Goal: Check status: Check status

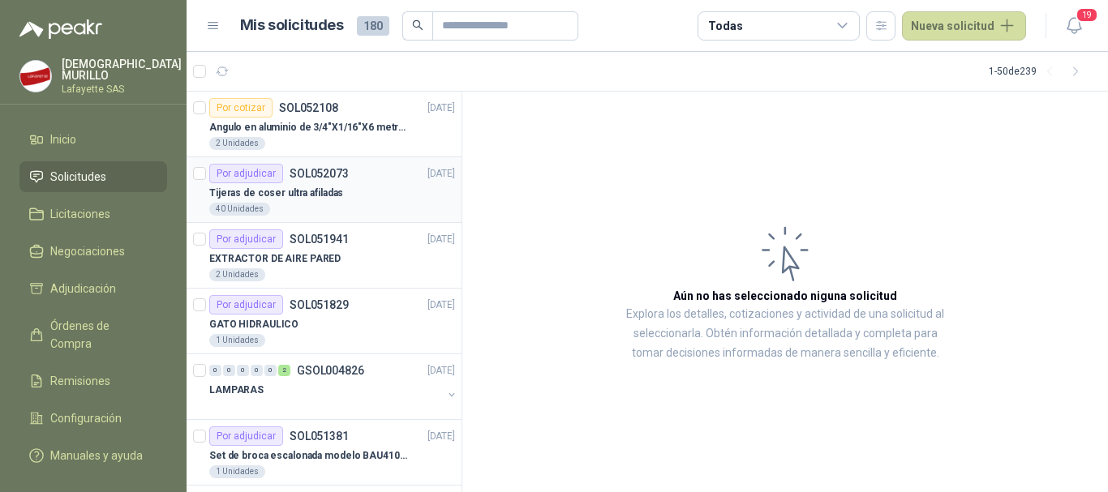
click at [350, 186] on div "Tijeras de coser ultra afiladas" at bounding box center [332, 192] width 246 height 19
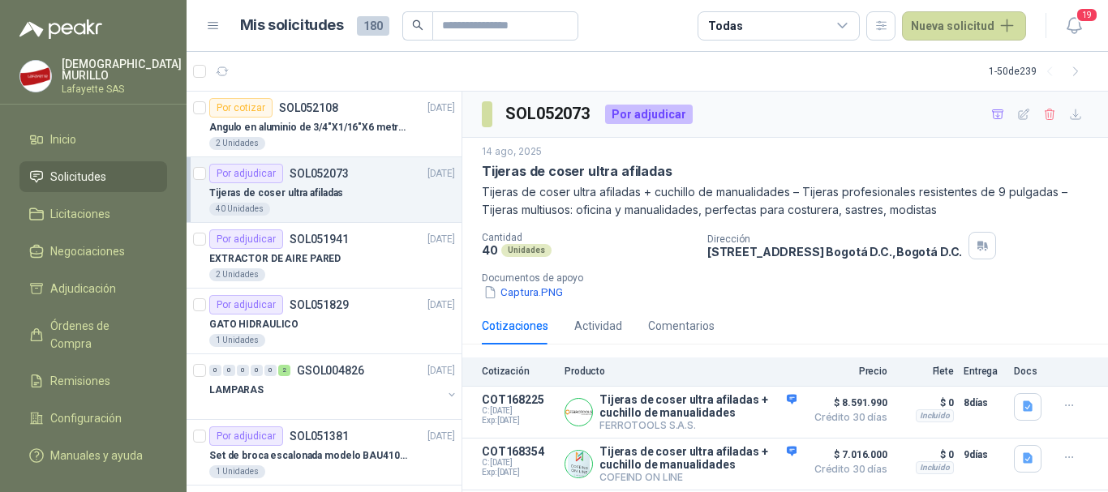
scroll to position [1, 0]
click at [759, 413] on button "Detalles" at bounding box center [758, 413] width 76 height 22
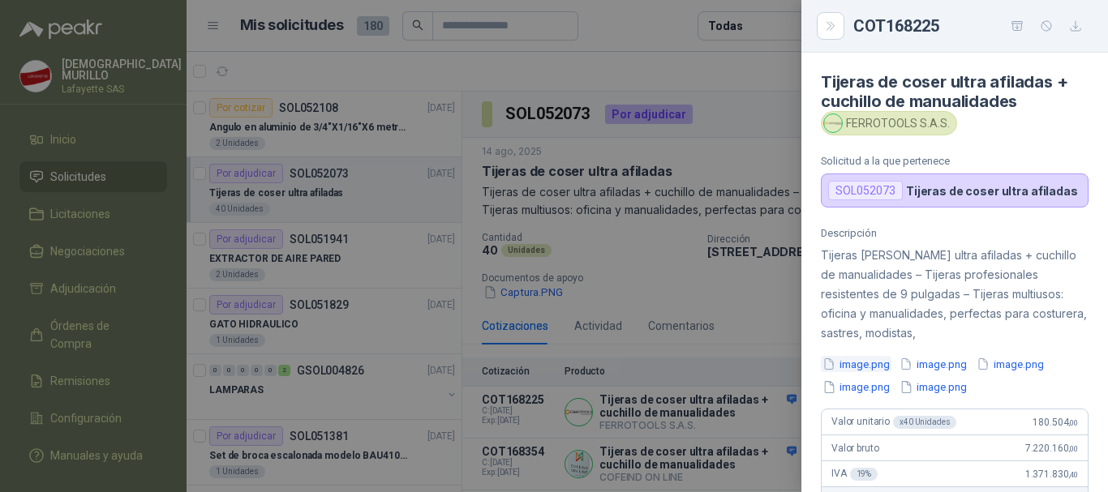
click at [871, 367] on button "image.png" at bounding box center [856, 364] width 71 height 17
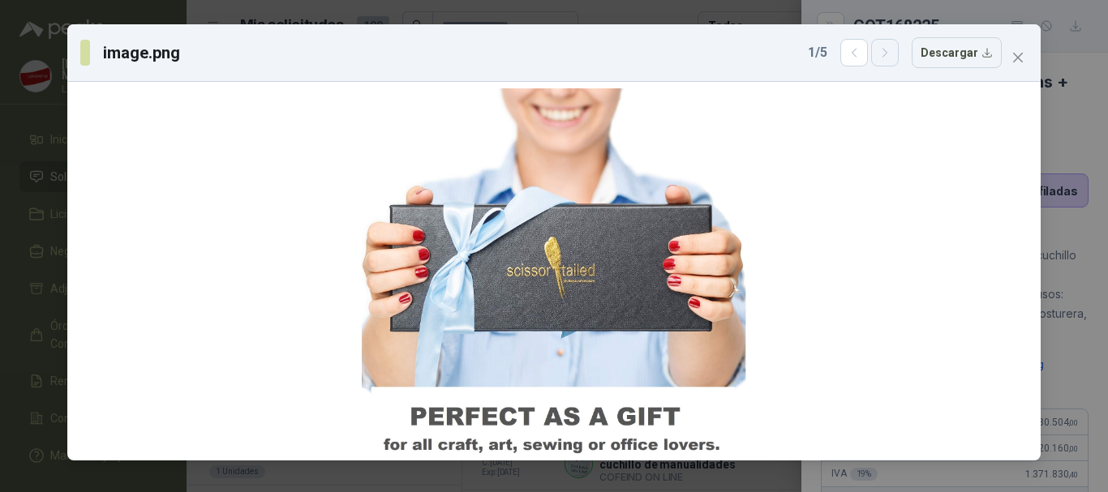
click at [888, 61] on button "button" at bounding box center [885, 53] width 28 height 28
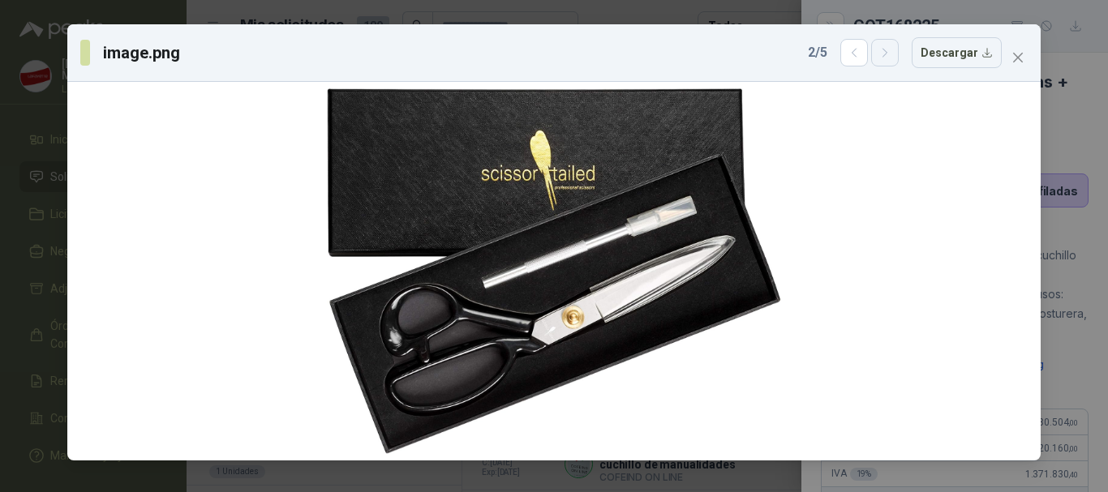
click at [888, 61] on button "button" at bounding box center [885, 53] width 28 height 28
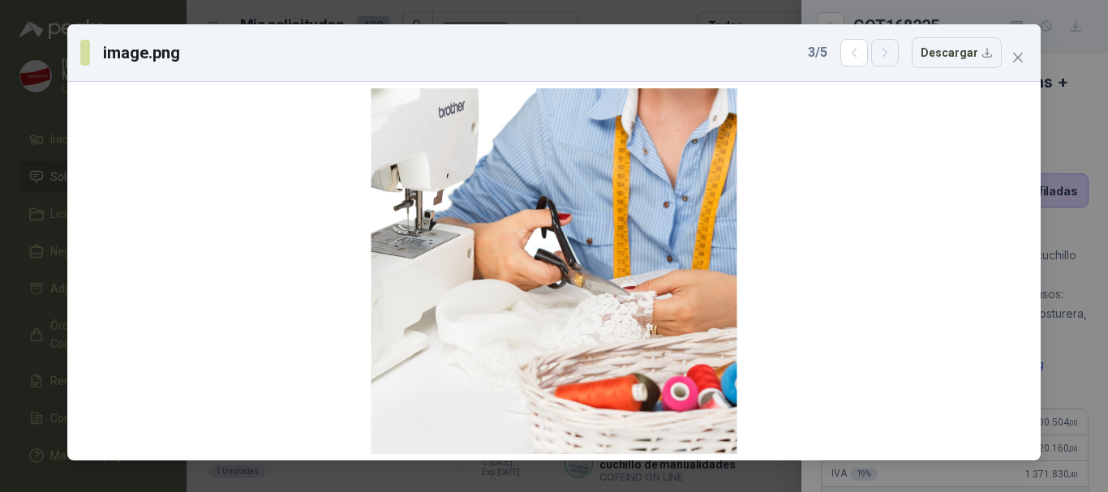
click at [888, 61] on button "button" at bounding box center [885, 53] width 28 height 28
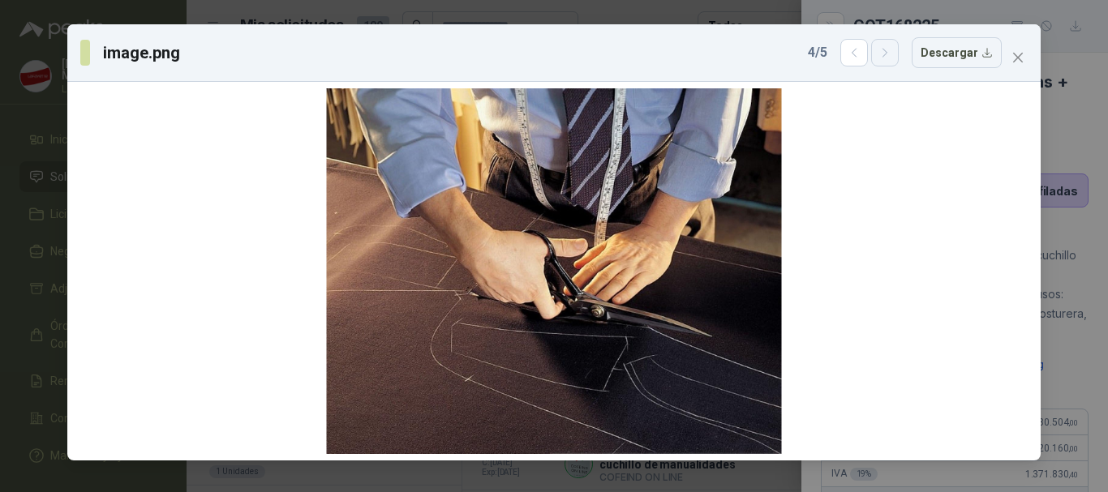
click at [888, 61] on button "button" at bounding box center [885, 53] width 28 height 28
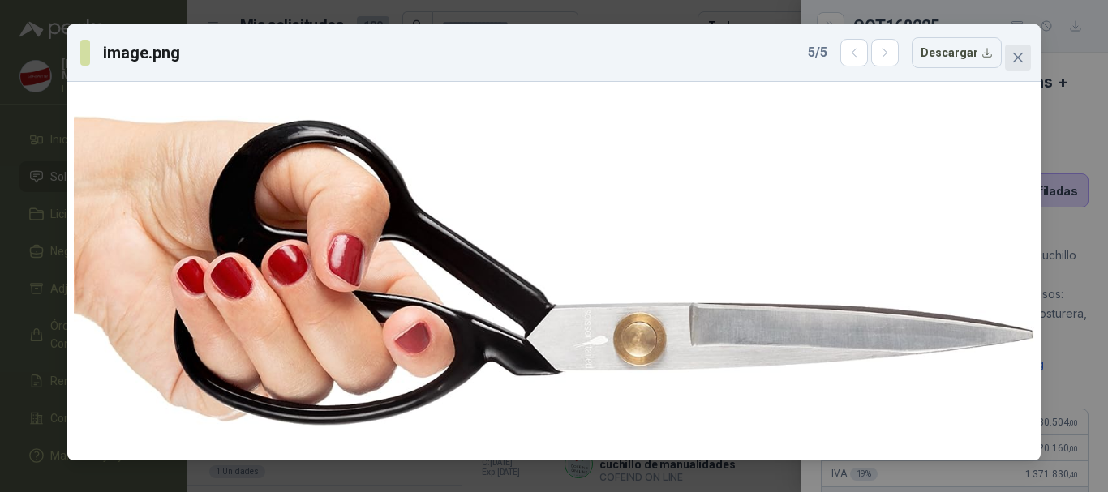
click at [1021, 57] on icon "close" at bounding box center [1018, 57] width 13 height 13
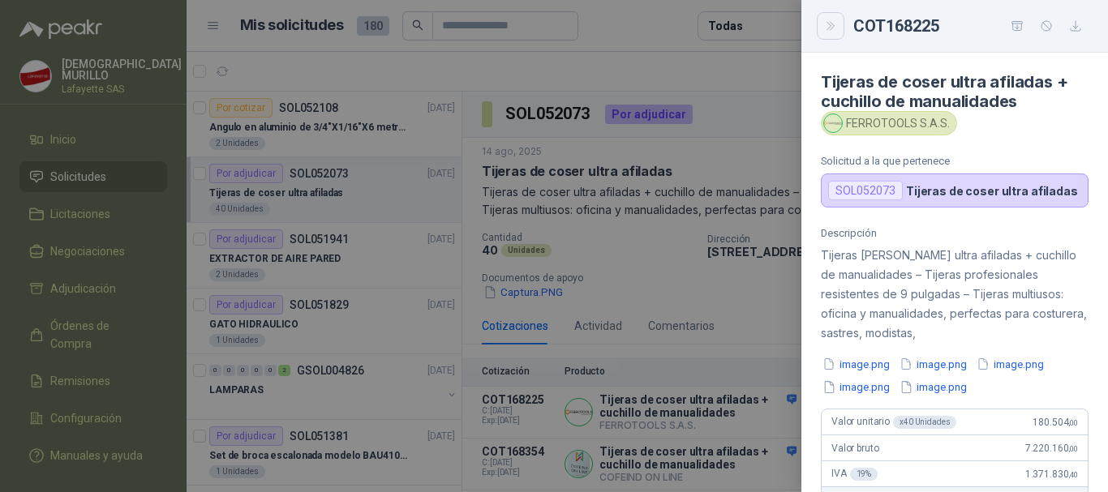
click at [821, 28] on button "Close" at bounding box center [831, 26] width 28 height 28
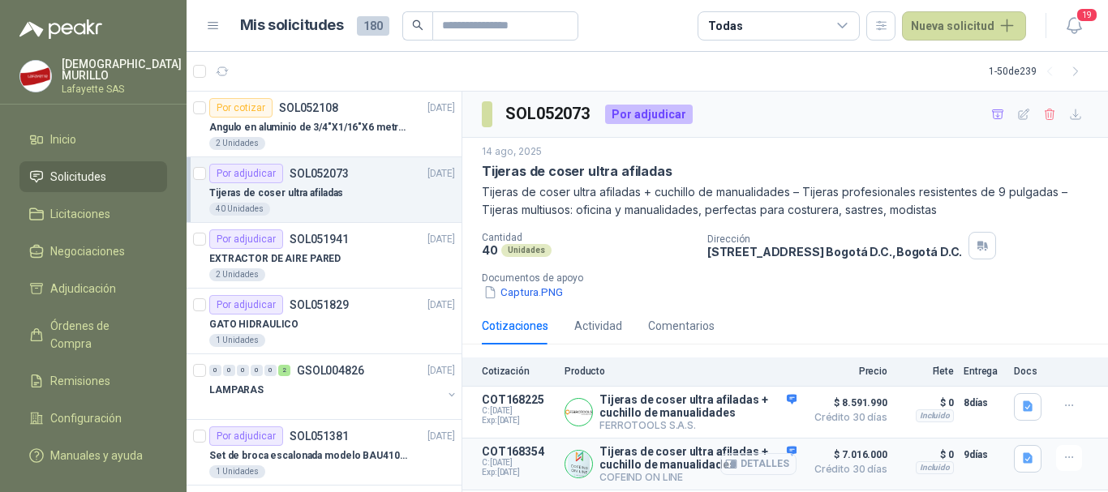
click at [744, 465] on button "Detalles" at bounding box center [758, 464] width 76 height 22
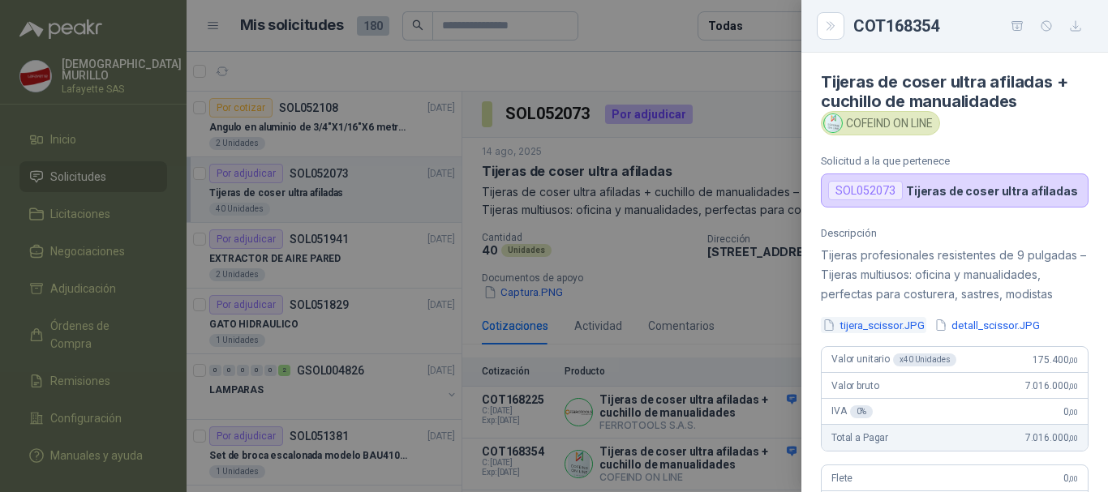
click at [861, 329] on button "tijera_scissor.JPG" at bounding box center [873, 325] width 105 height 17
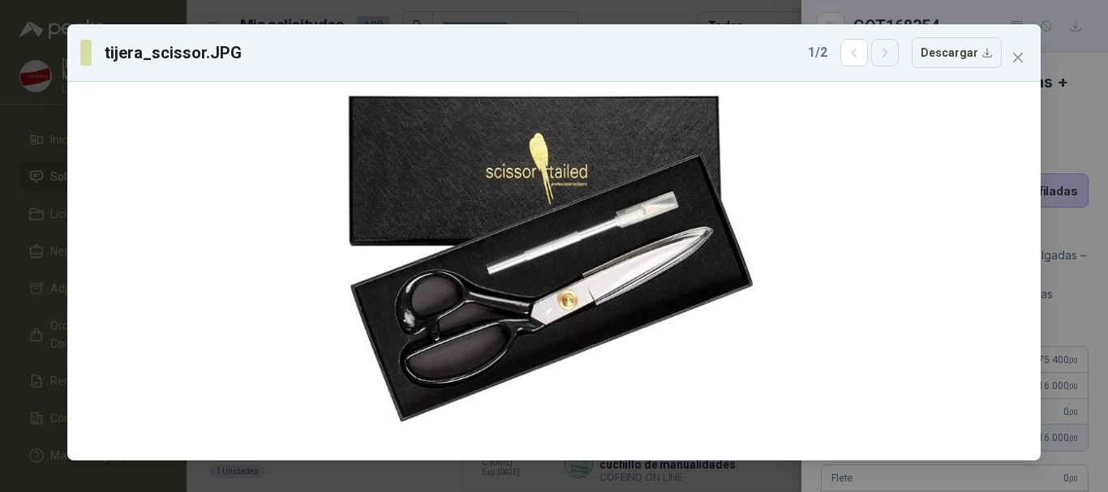
click at [885, 58] on icon "button" at bounding box center [886, 53] width 14 height 14
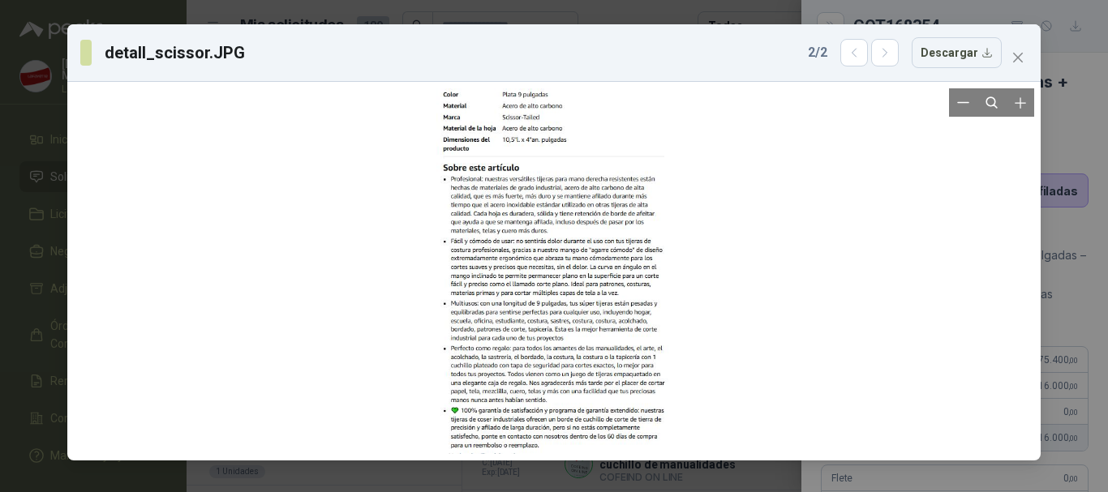
scroll to position [1, 0]
click at [1020, 104] on icon "Zoom in" at bounding box center [1020, 102] width 11 height 11
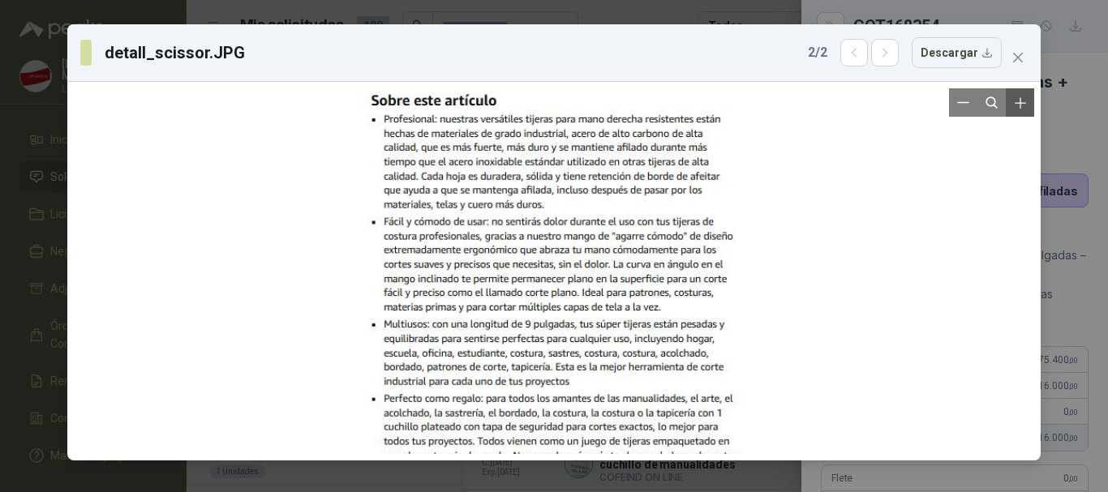
click at [1020, 104] on icon "Zoom in" at bounding box center [1020, 102] width 11 height 11
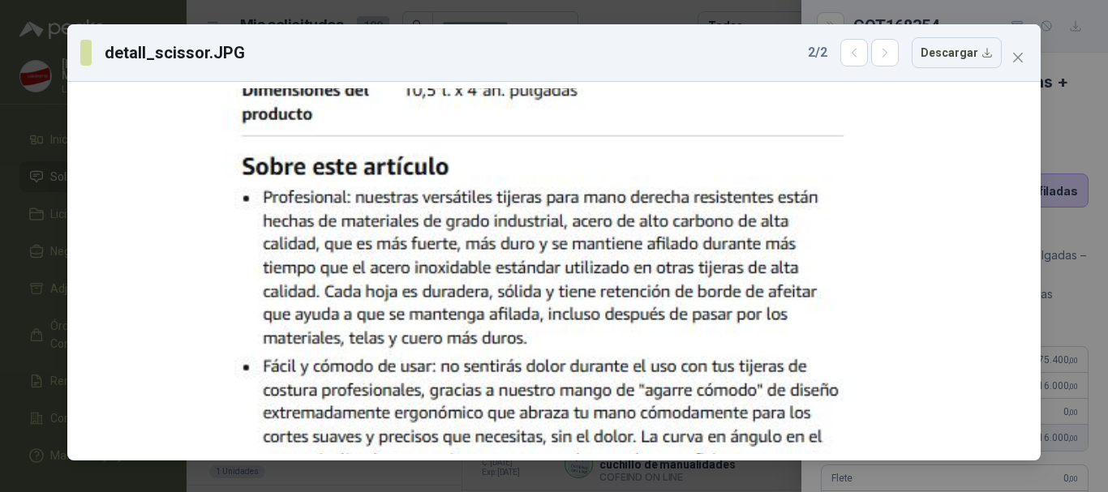
drag, startPoint x: 758, startPoint y: 286, endPoint x: 749, endPoint y: 462, distance: 176.3
click at [749, 462] on div "detall_scissor.JPG 2 / 2 Descargar" at bounding box center [554, 246] width 1108 height 492
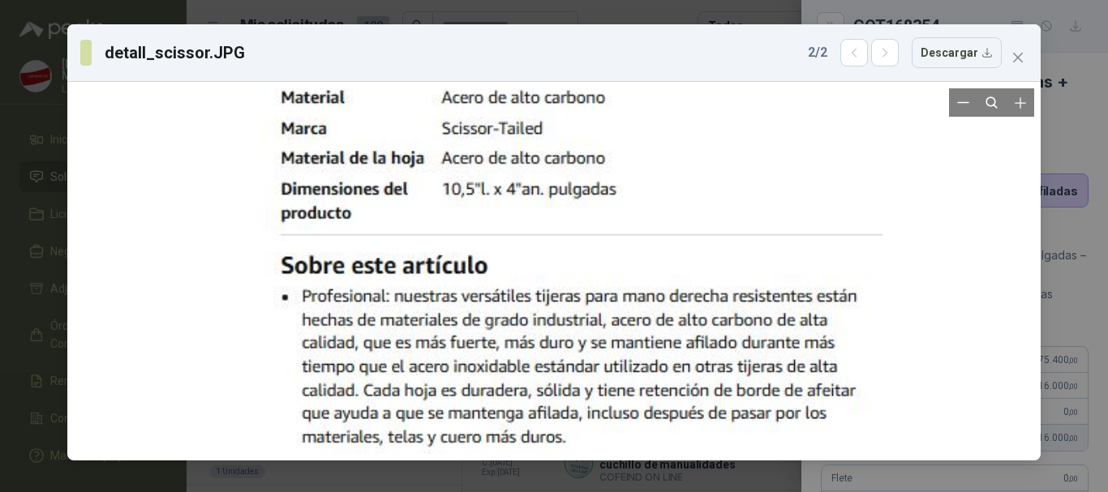
drag, startPoint x: 655, startPoint y: 303, endPoint x: 682, endPoint y: 396, distance: 96.3
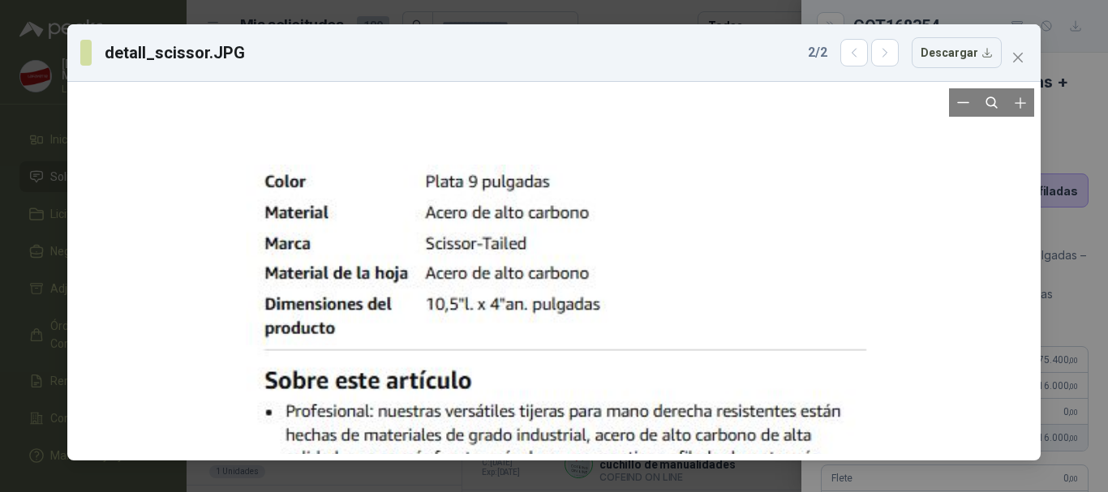
drag, startPoint x: 675, startPoint y: 246, endPoint x: 687, endPoint y: 361, distance: 115.8
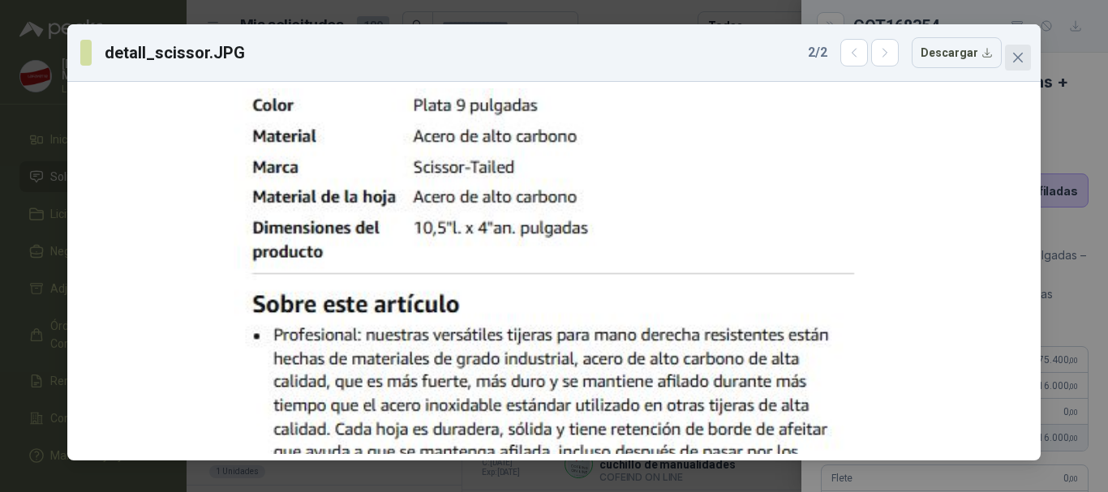
click at [1015, 62] on icon "close" at bounding box center [1018, 58] width 10 height 10
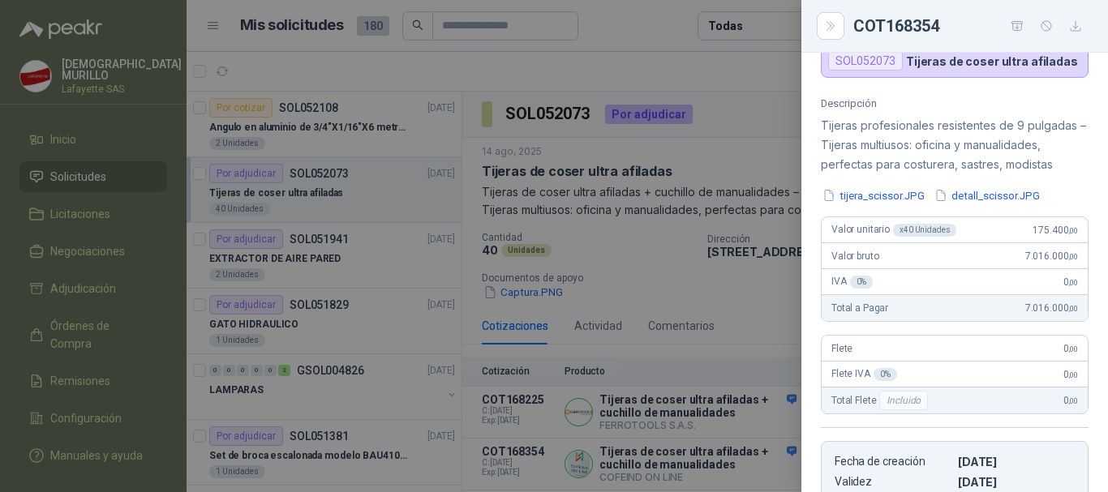
scroll to position [135, 0]
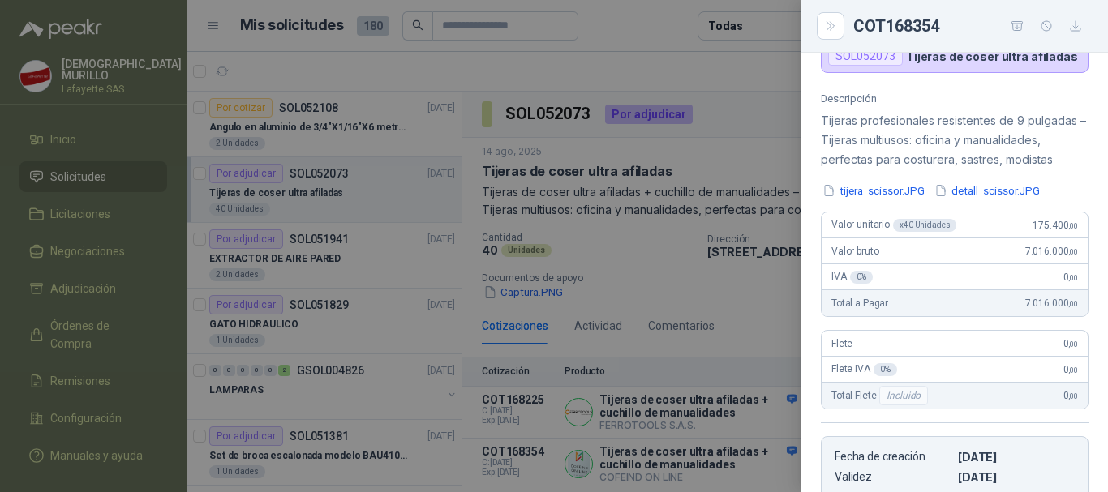
click at [749, 307] on div at bounding box center [554, 246] width 1108 height 492
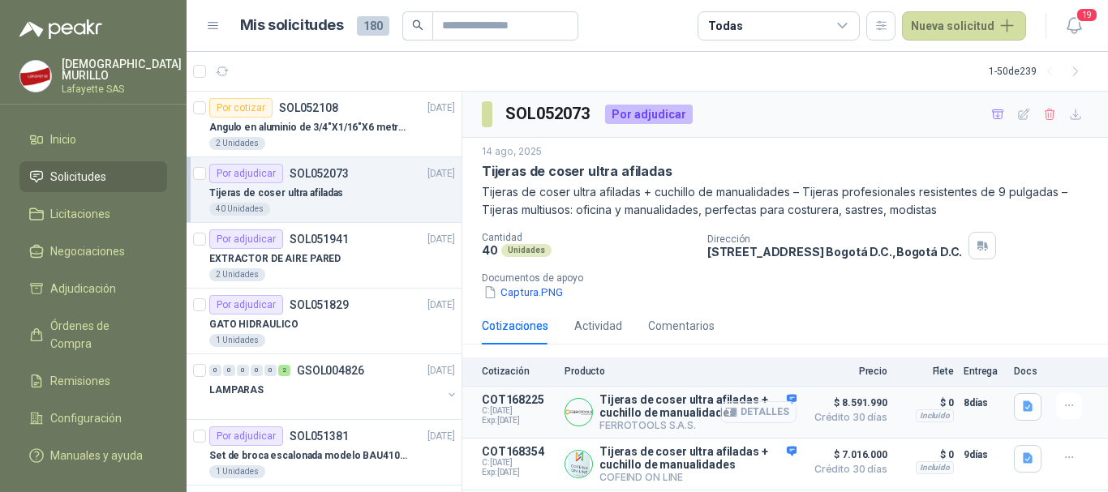
click at [760, 414] on button "Detalles" at bounding box center [758, 413] width 76 height 22
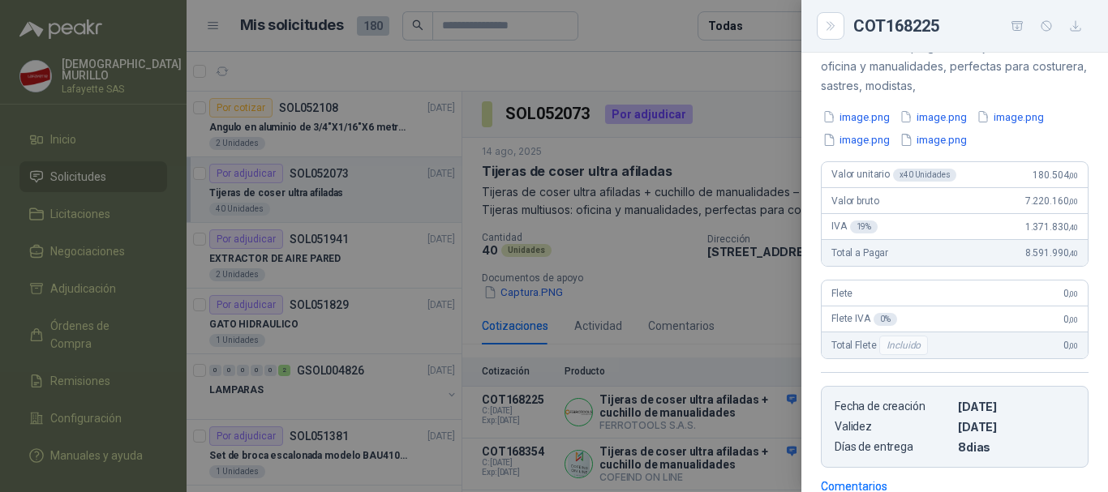
scroll to position [248, 0]
click at [756, 311] on div at bounding box center [554, 246] width 1108 height 492
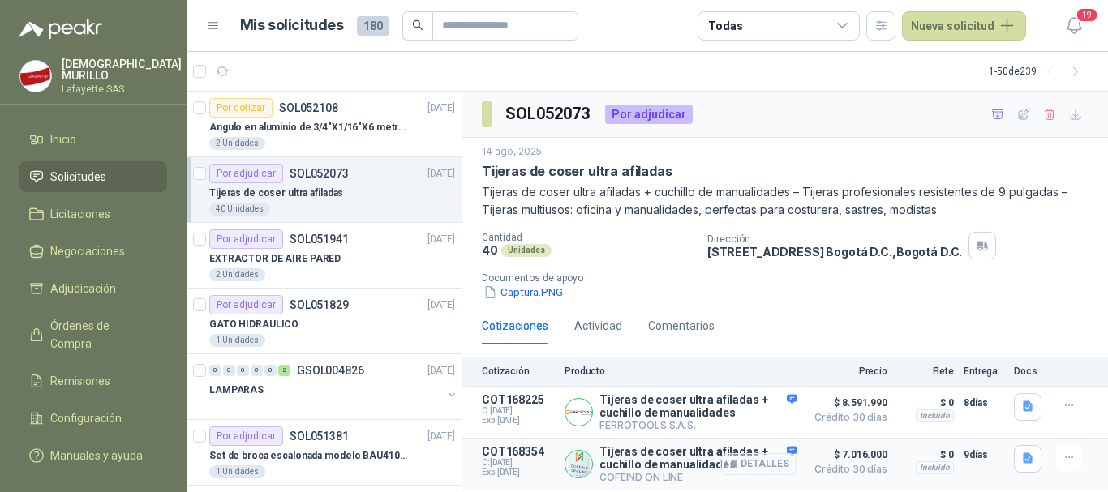
click at [752, 462] on button "Detalles" at bounding box center [758, 464] width 76 height 22
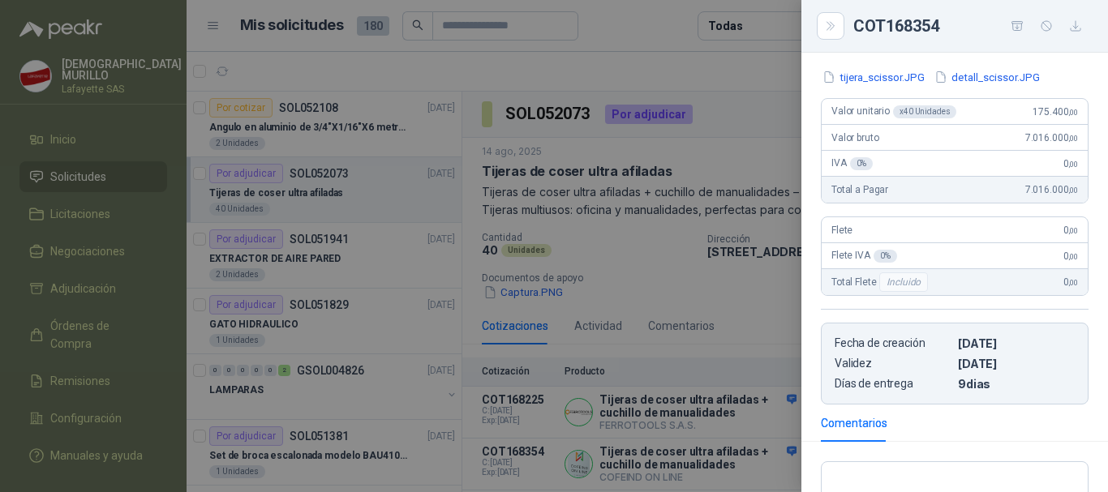
click at [784, 291] on div at bounding box center [554, 246] width 1108 height 492
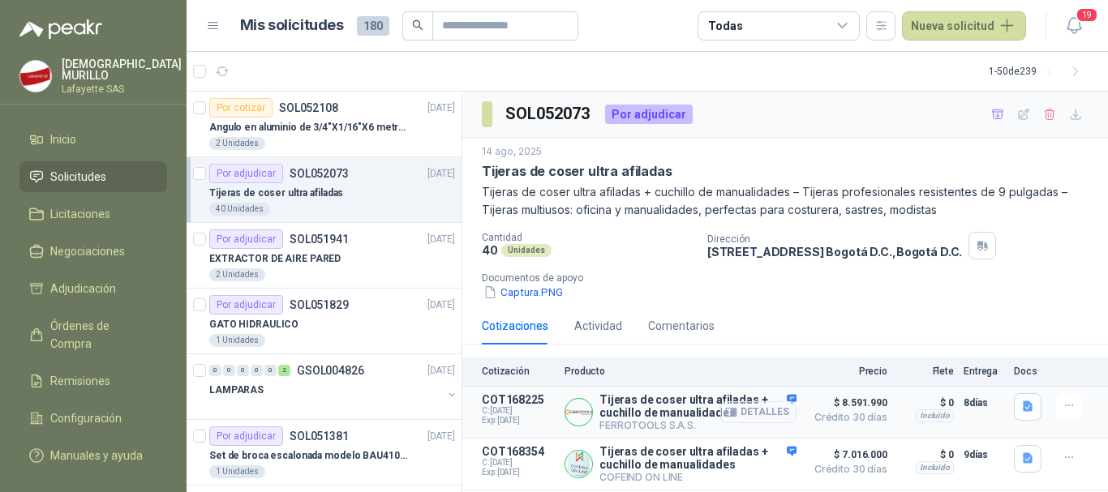
click at [739, 408] on button "Detalles" at bounding box center [758, 413] width 76 height 22
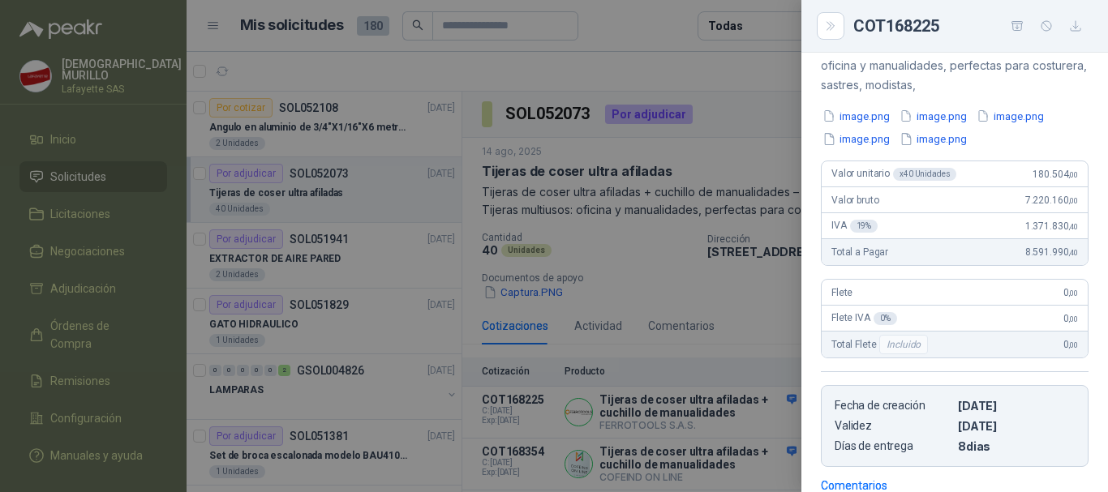
click at [763, 328] on div at bounding box center [554, 246] width 1108 height 492
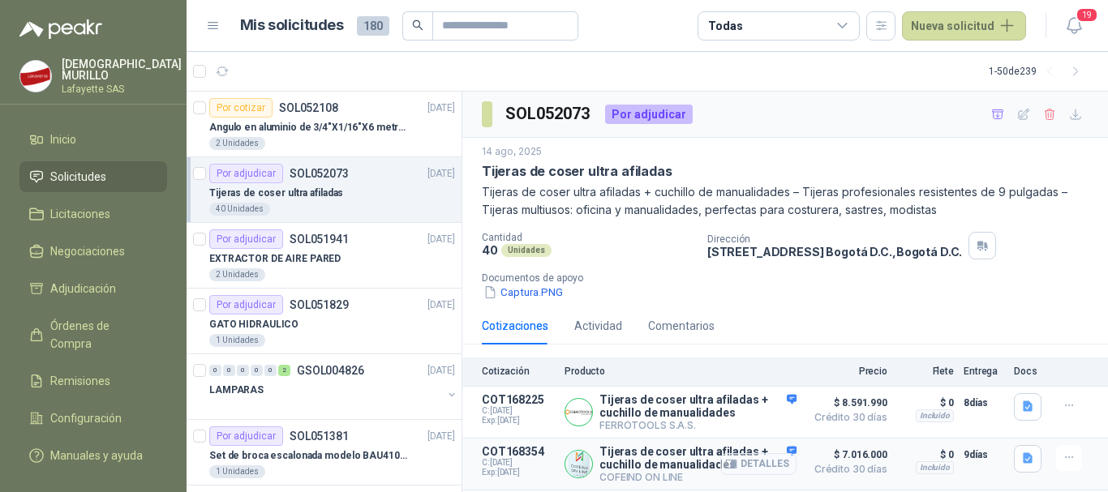
click at [730, 465] on button "Detalles" at bounding box center [758, 464] width 76 height 22
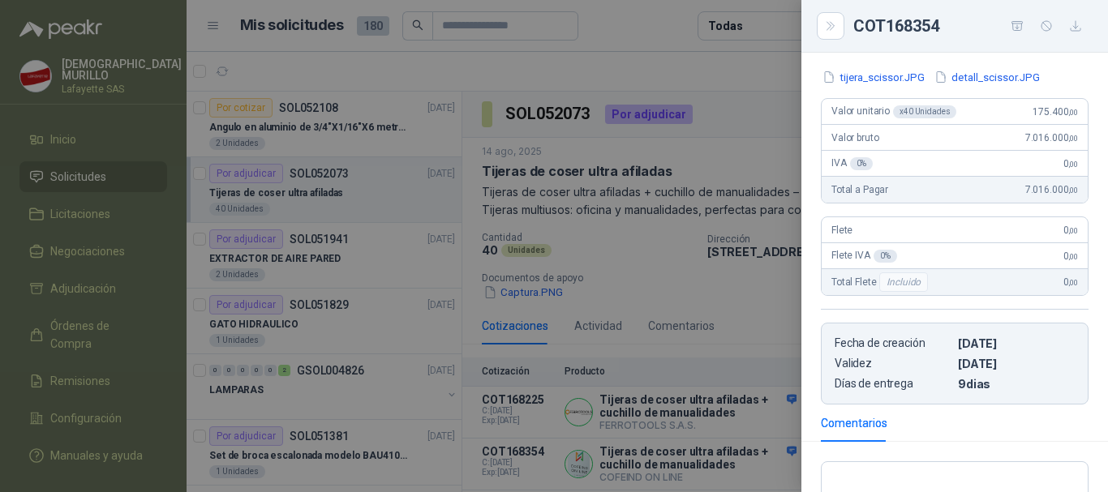
click at [776, 312] on div at bounding box center [554, 246] width 1108 height 492
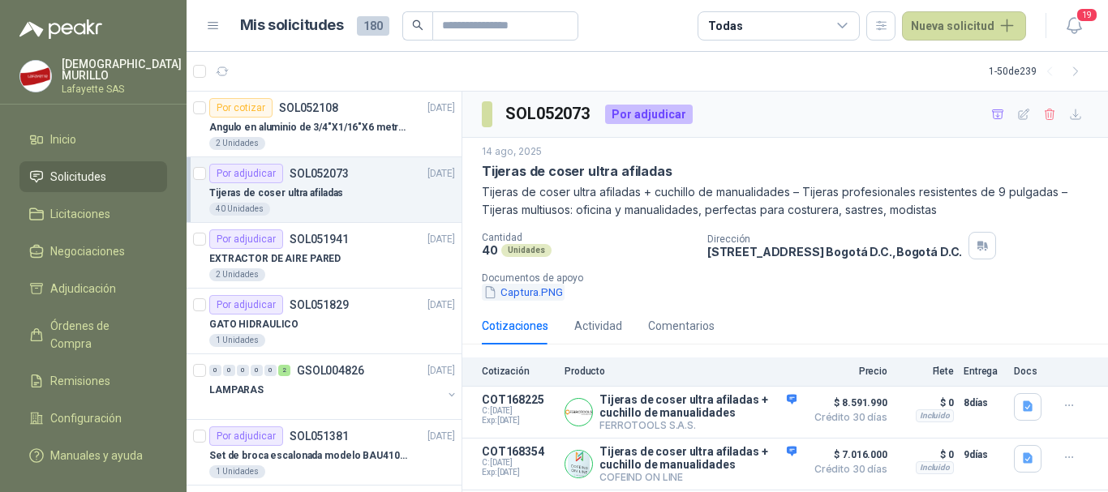
click at [532, 290] on button "Captura.PNG" at bounding box center [523, 292] width 83 height 17
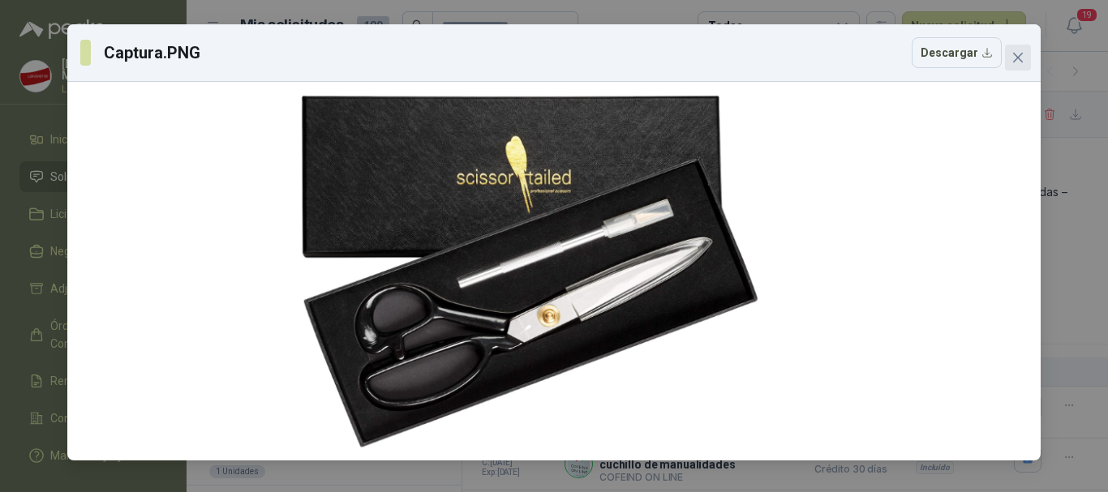
click at [1015, 45] on button "Close" at bounding box center [1018, 58] width 26 height 26
